Goal: Navigation & Orientation: Find specific page/section

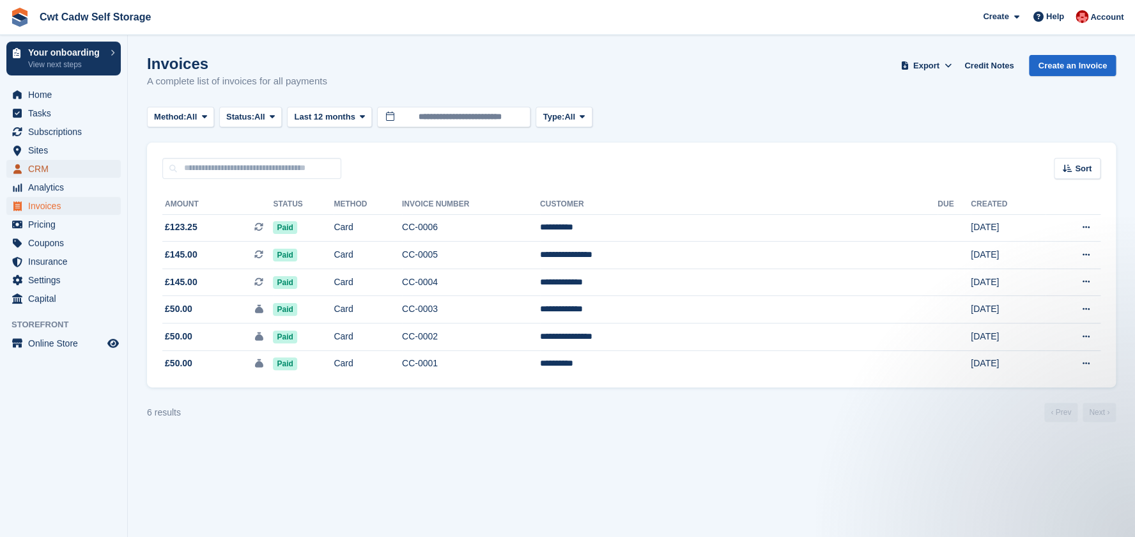
click at [58, 166] on span "CRM" at bounding box center [66, 169] width 77 height 18
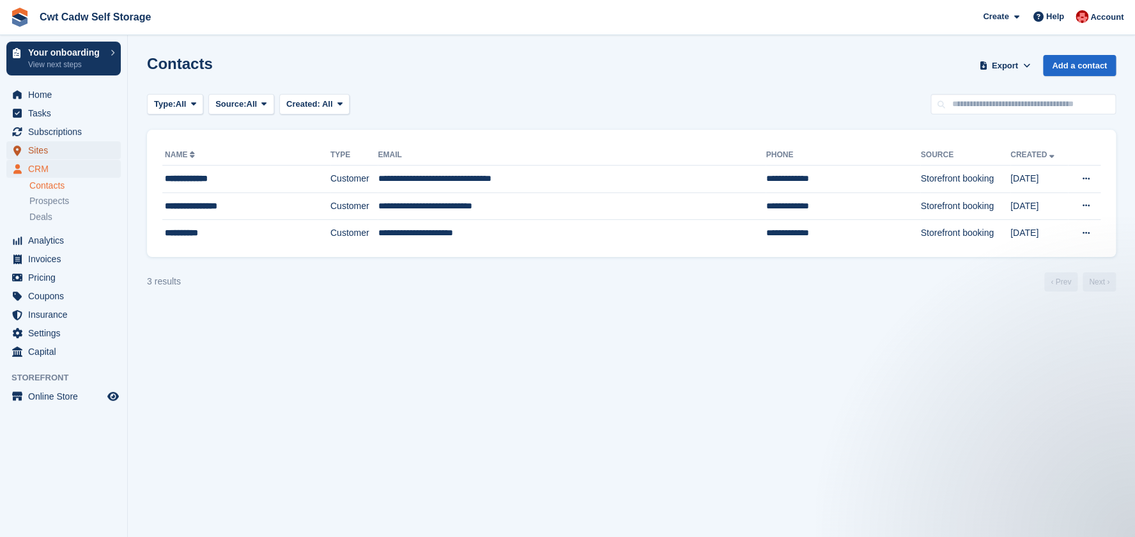
click at [58, 150] on span "Sites" at bounding box center [66, 150] width 77 height 18
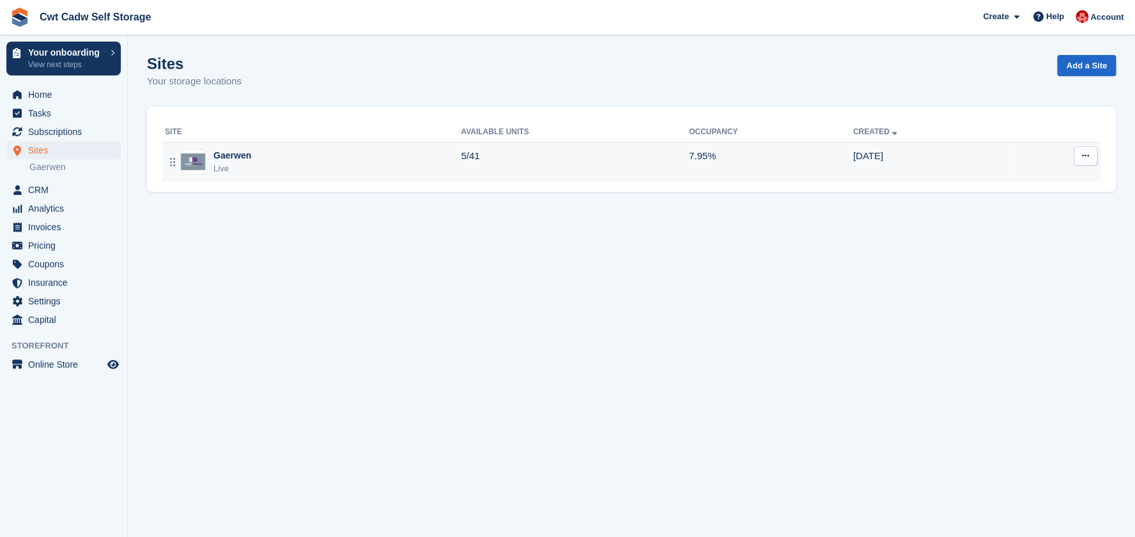
click at [244, 157] on div "Gaerwen" at bounding box center [232, 155] width 38 height 13
